Goal: Task Accomplishment & Management: Use online tool/utility

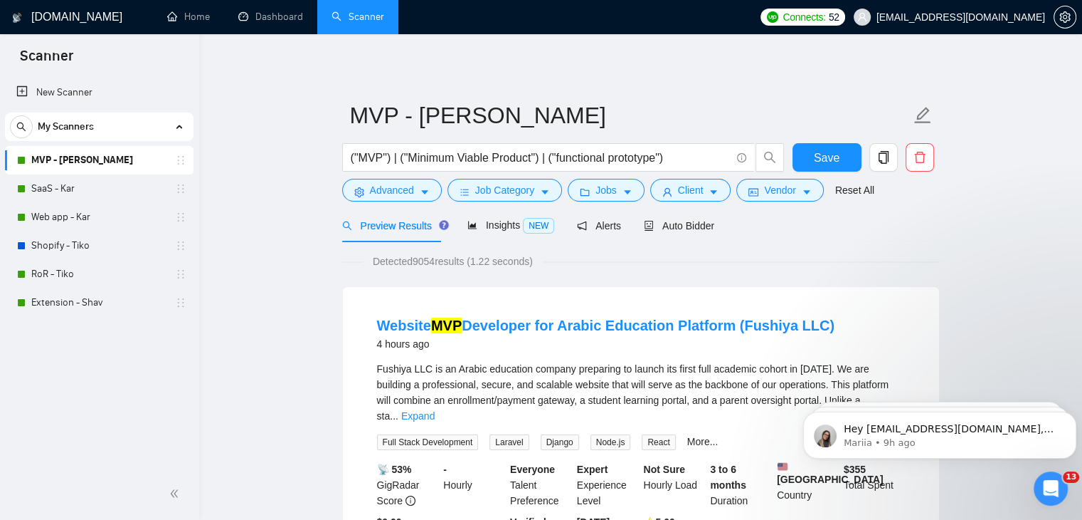
scroll to position [1887, 0]
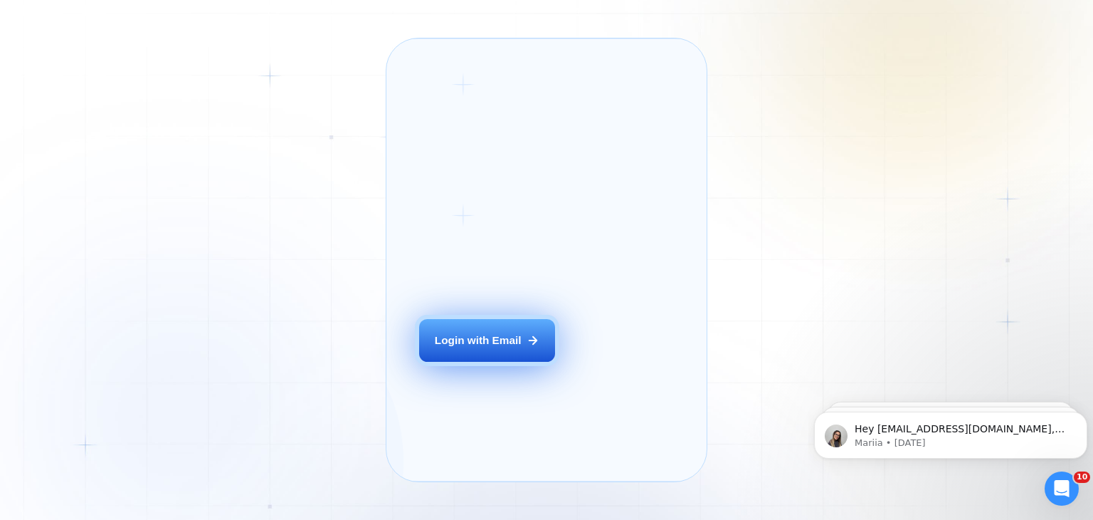
click at [495, 347] on div "Login with Email" at bounding box center [478, 339] width 87 height 15
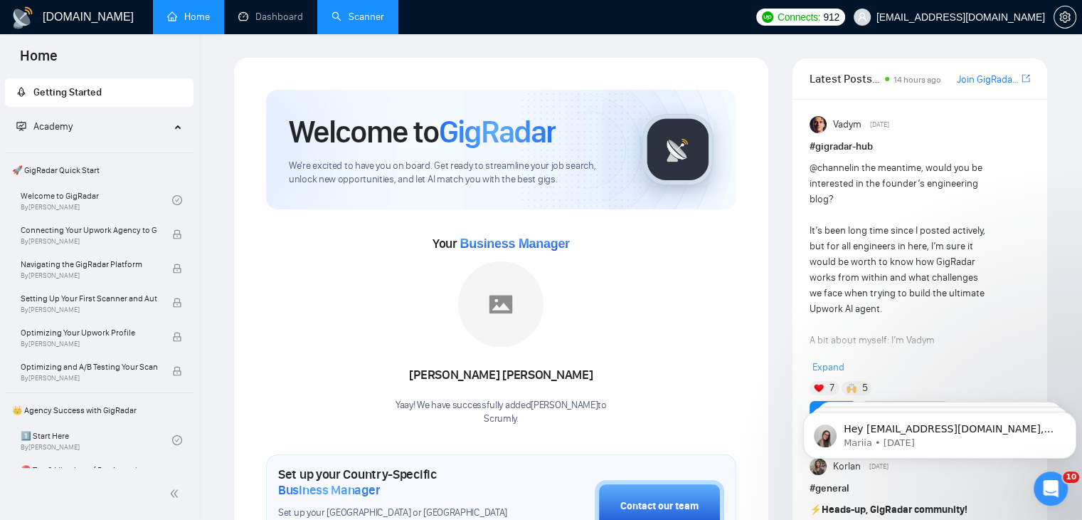
click at [370, 11] on link "Scanner" at bounding box center [358, 17] width 53 height 12
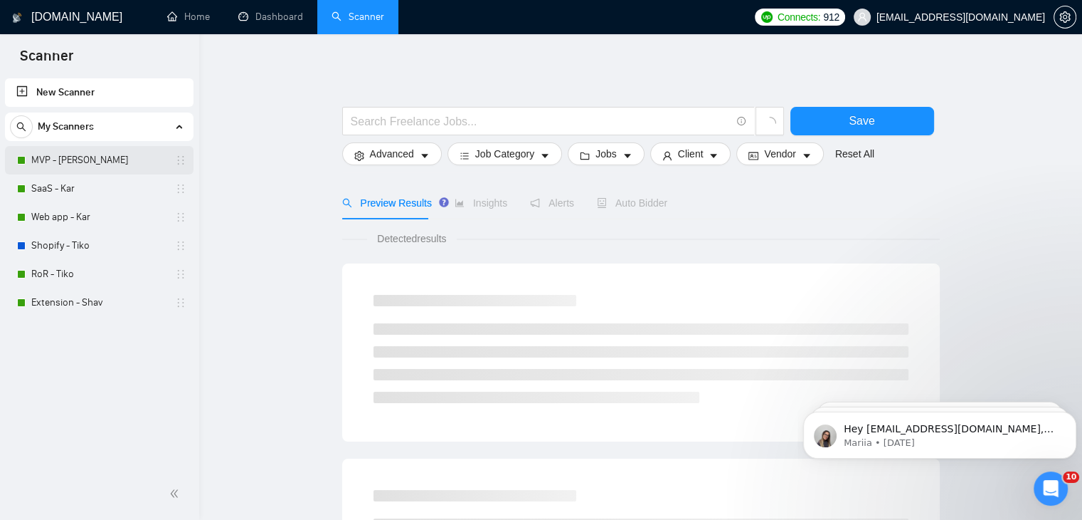
click at [122, 154] on link "MVP - [PERSON_NAME]" at bounding box center [98, 160] width 135 height 28
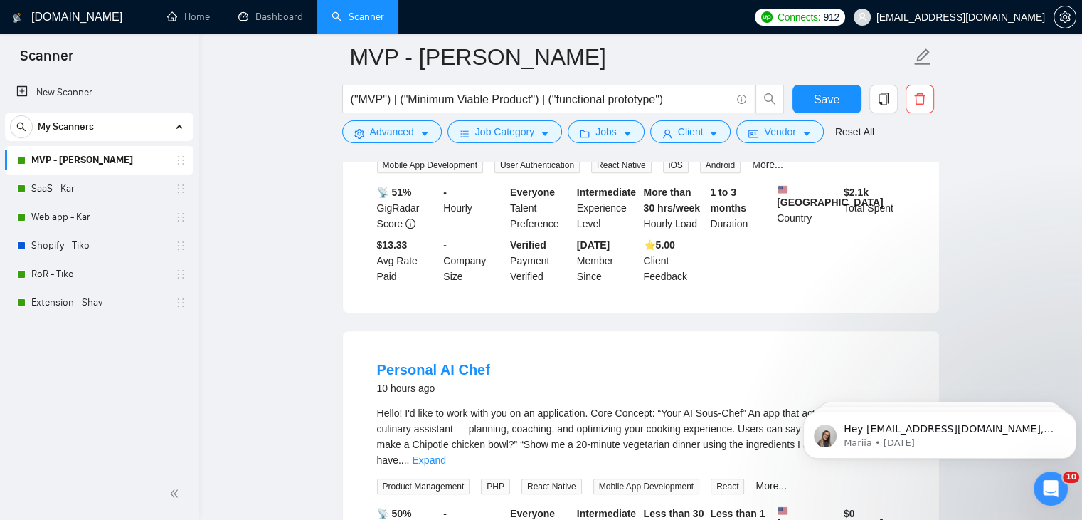
scroll to position [640, 0]
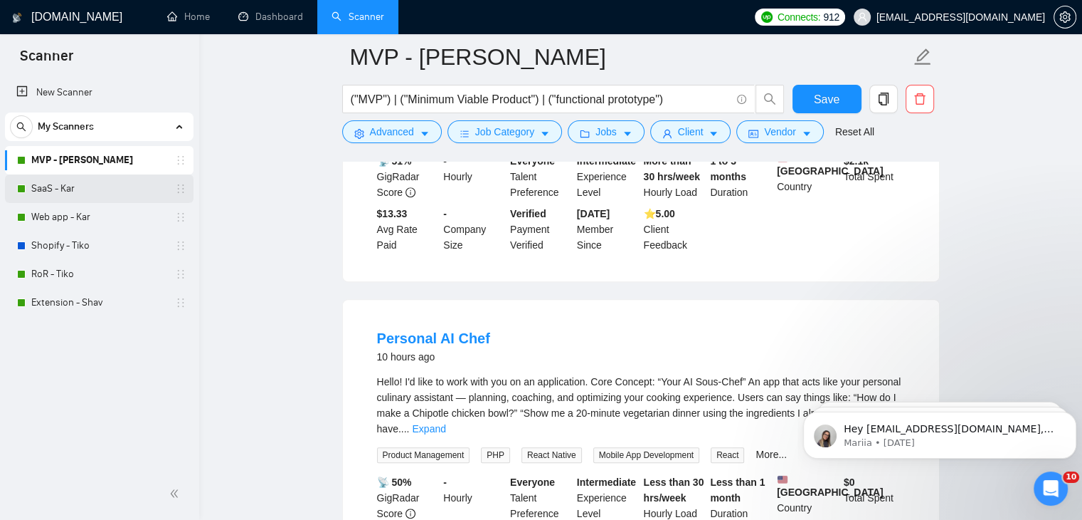
click at [125, 181] on link "SaaS - Kar" at bounding box center [98, 188] width 135 height 28
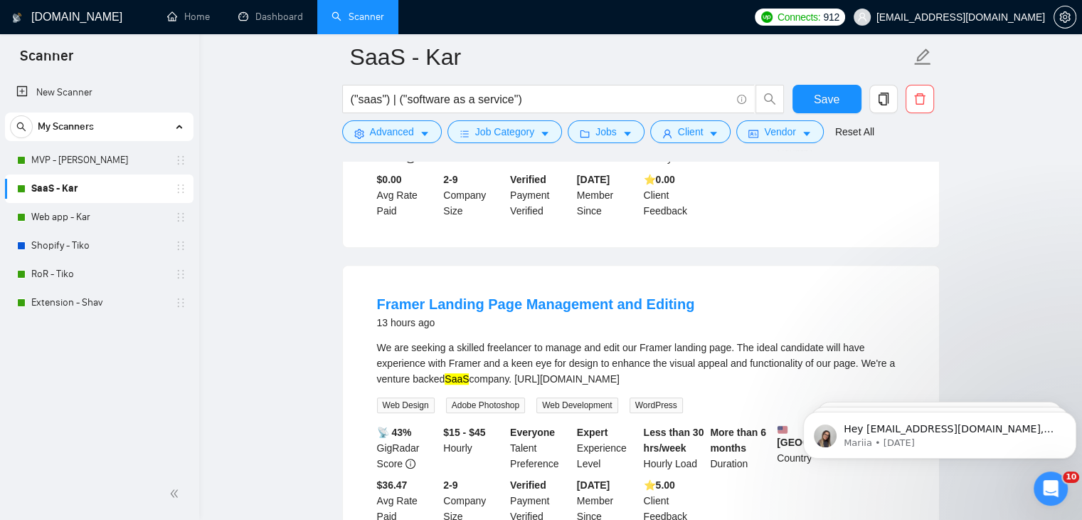
scroll to position [996, 0]
click at [105, 213] on link "Web app - Kar" at bounding box center [98, 217] width 135 height 28
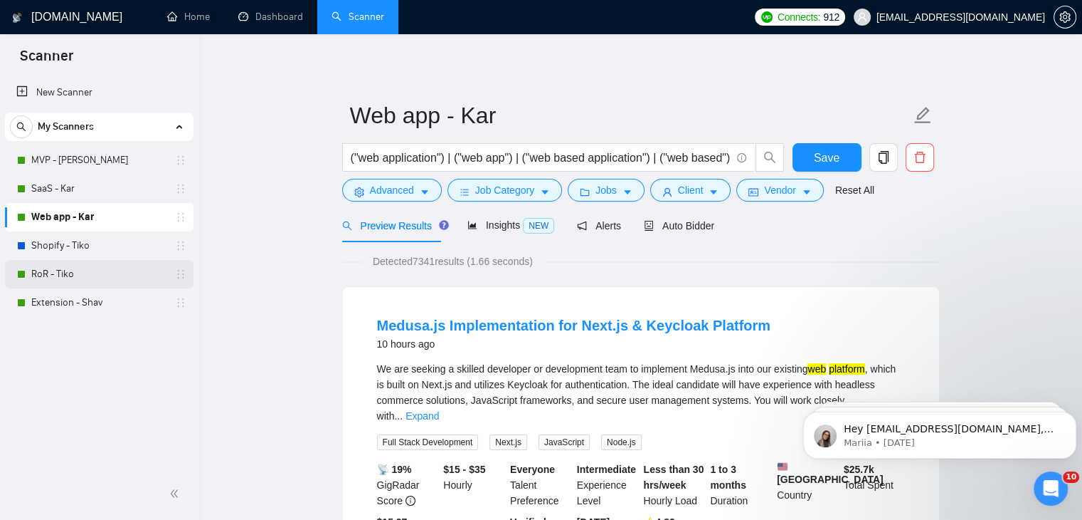
click at [102, 272] on link "RoR - Tiko" at bounding box center [98, 274] width 135 height 28
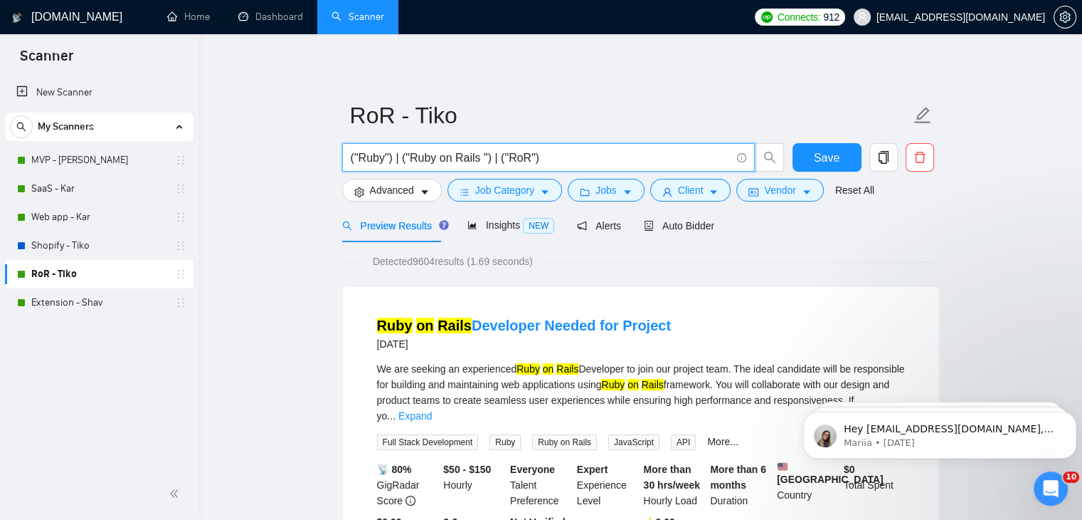
click at [555, 155] on input "("Ruby") | ("Ruby on Rails ") | ("RoR")" at bounding box center [541, 158] width 380 height 18
paste input "| ("RoR")"
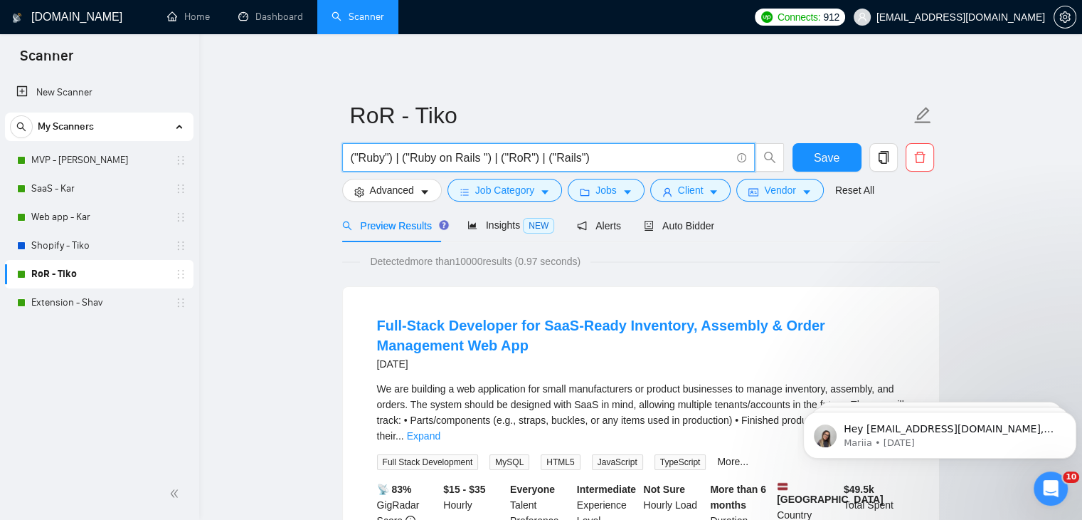
type input "("Ruby") | ("Ruby on Rails ") | ("RoR") | ("Rails")"
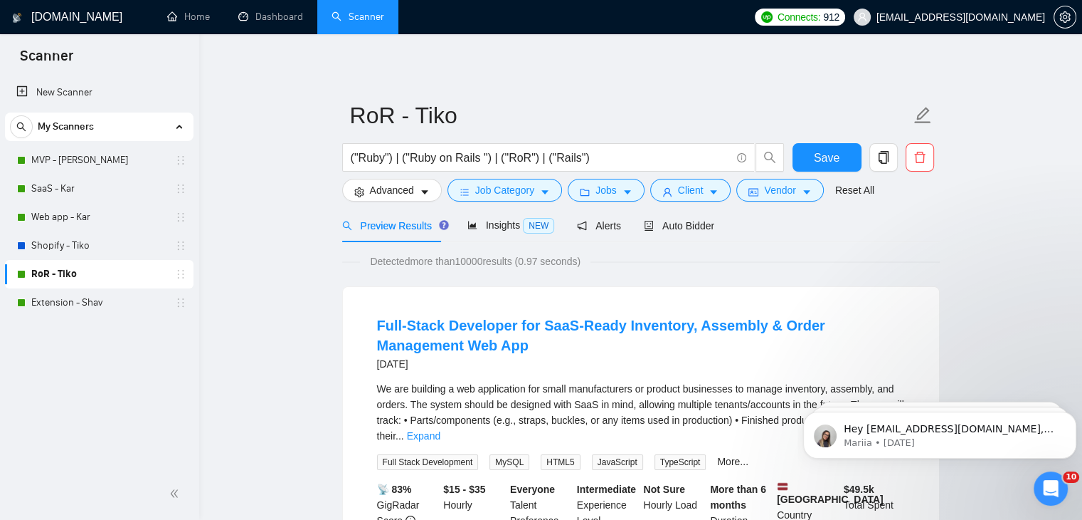
click at [820, 154] on span "Save" at bounding box center [827, 158] width 26 height 18
click at [100, 302] on link "Extension - Shav" at bounding box center [98, 302] width 135 height 28
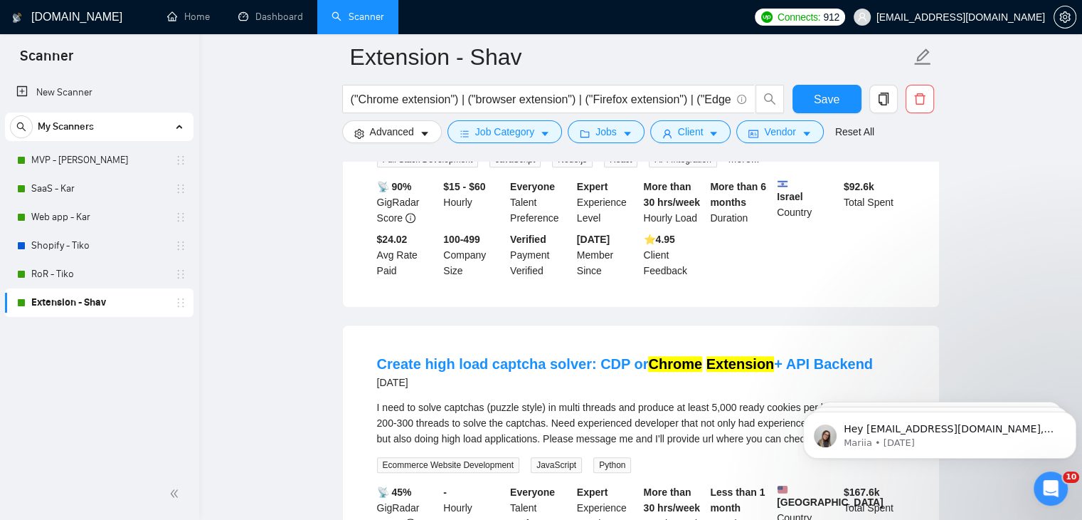
scroll to position [925, 0]
